Goal: Information Seeking & Learning: Learn about a topic

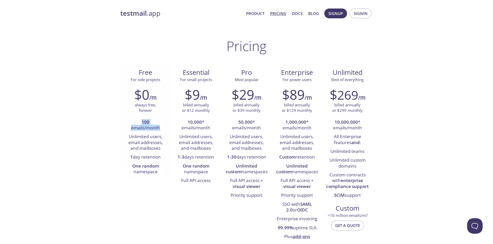
drag, startPoint x: 161, startPoint y: 127, endPoint x: 140, endPoint y: 122, distance: 21.0
click at [140, 122] on li "100 emails/month" at bounding box center [145, 125] width 43 height 15
click at [135, 132] on li "100 emails/month" at bounding box center [145, 125] width 43 height 15
drag, startPoint x: 117, startPoint y: 132, endPoint x: 162, endPoint y: 168, distance: 57.8
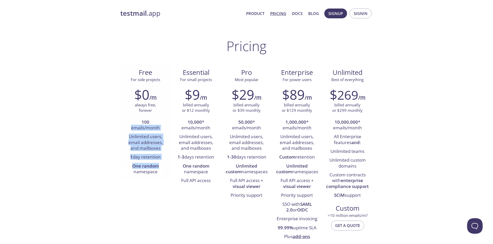
click at [162, 168] on li "One random namespace" at bounding box center [145, 169] width 43 height 15
click at [162, 14] on link "testmail .app" at bounding box center [181, 13] width 122 height 9
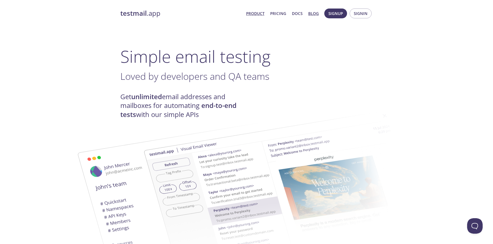
click at [317, 13] on link "Blog" at bounding box center [313, 13] width 11 height 7
